Goal: Information Seeking & Learning: Learn about a topic

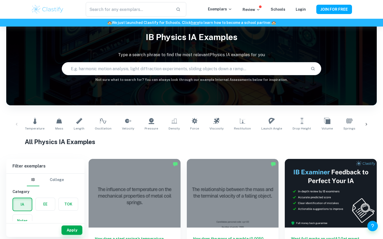
scroll to position [16, 0]
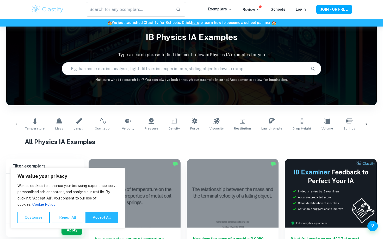
click at [157, 69] on input "text" at bounding box center [184, 68] width 244 height 15
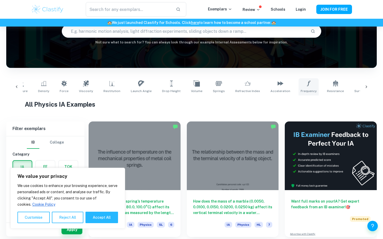
scroll to position [0, 131]
click at [246, 32] on input "text" at bounding box center [184, 31] width 244 height 15
type input "interference"
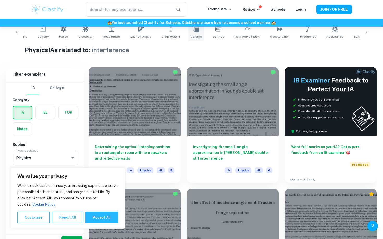
scroll to position [121, 0]
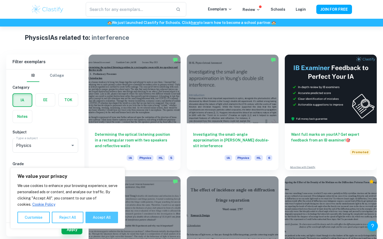
click at [101, 221] on button "Accept All" at bounding box center [101, 217] width 33 height 11
checkbox input "true"
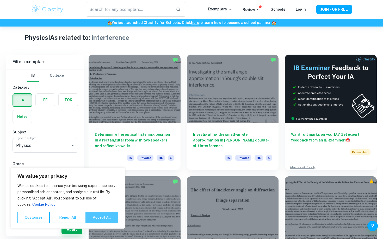
checkbox input "true"
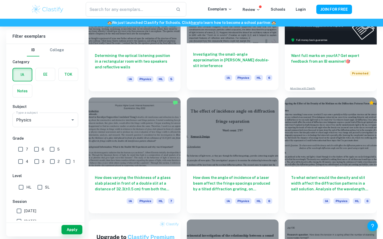
scroll to position [220, 0]
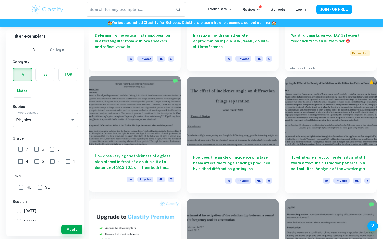
click at [156, 160] on h6 "How does varying the thickness of a glass slab placed in front of a double slit…" at bounding box center [134, 161] width 79 height 17
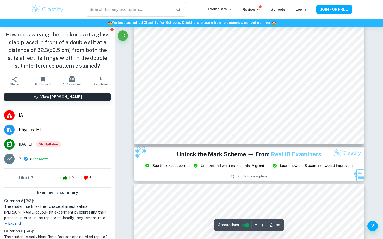
scroll to position [478, 0]
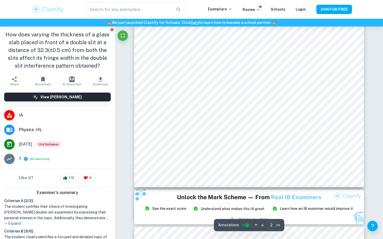
type input "1"
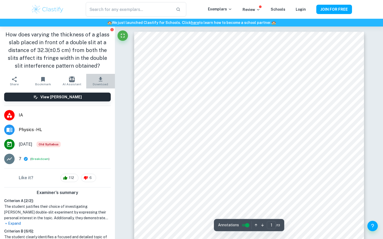
click at [105, 81] on button "Download" at bounding box center [100, 81] width 29 height 15
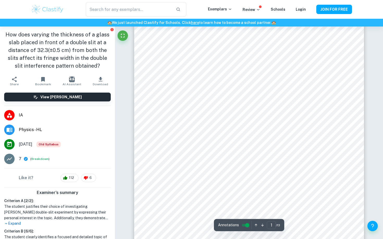
scroll to position [24, 0]
click at [123, 37] on icon "Fullscreen" at bounding box center [123, 36] width 4 height 4
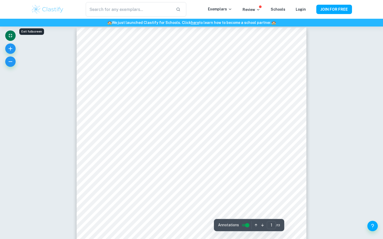
scroll to position [0, 0]
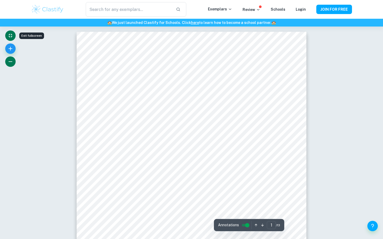
click at [8, 64] on icon "button" at bounding box center [10, 62] width 6 height 6
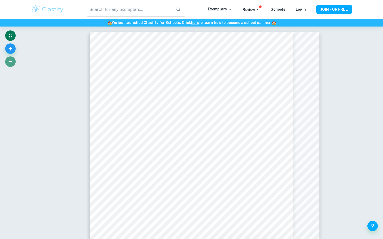
click at [8, 64] on icon "button" at bounding box center [10, 62] width 6 height 6
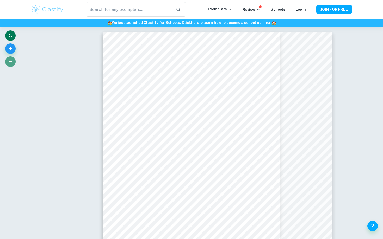
click at [8, 64] on icon "button" at bounding box center [10, 62] width 6 height 6
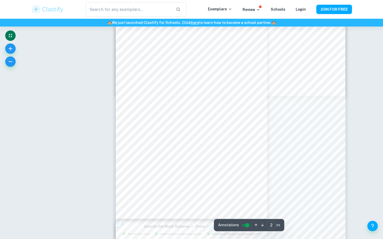
scroll to position [5, 0]
type input "1"
type input "10"
